Goal: Information Seeking & Learning: Learn about a topic

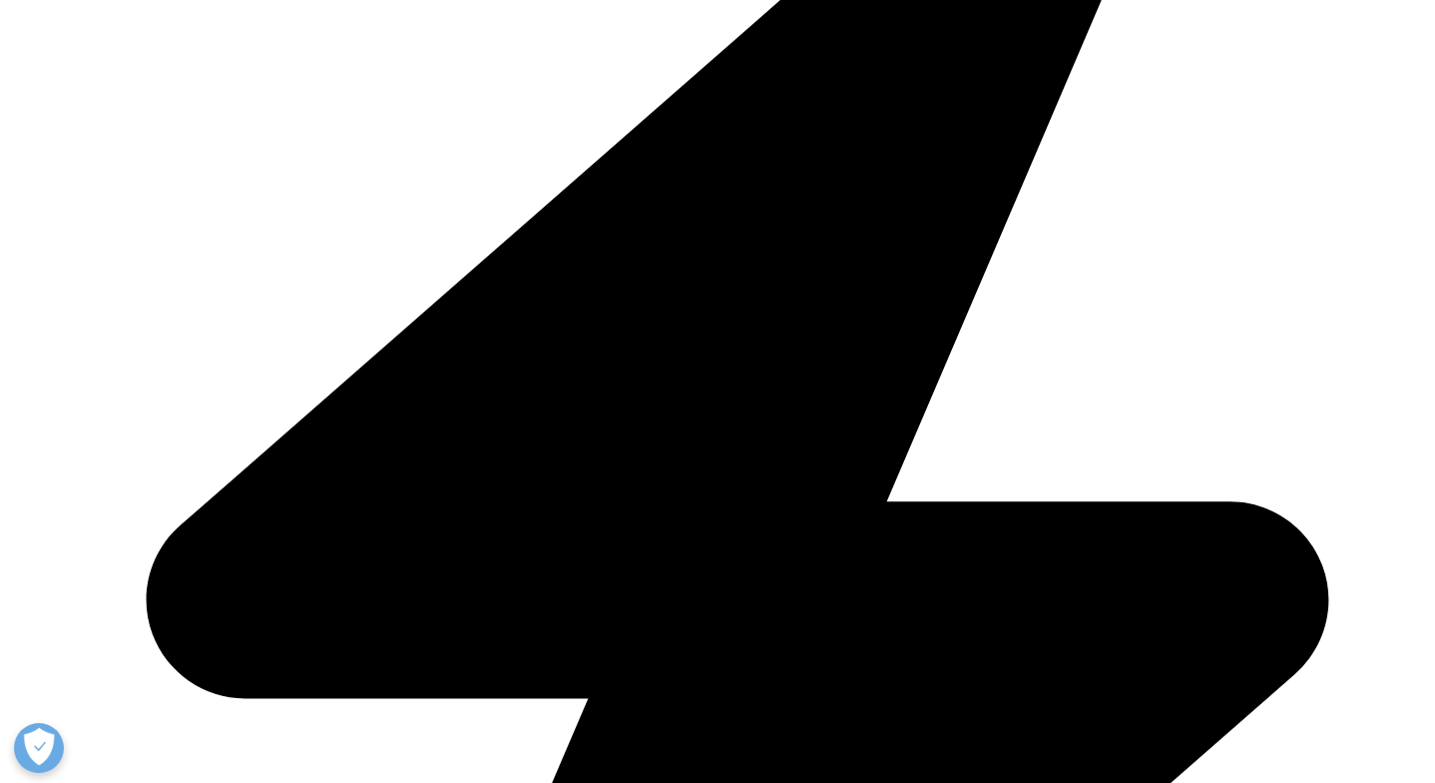
scroll to position [2572, 0]
